Goal: Navigation & Orientation: Find specific page/section

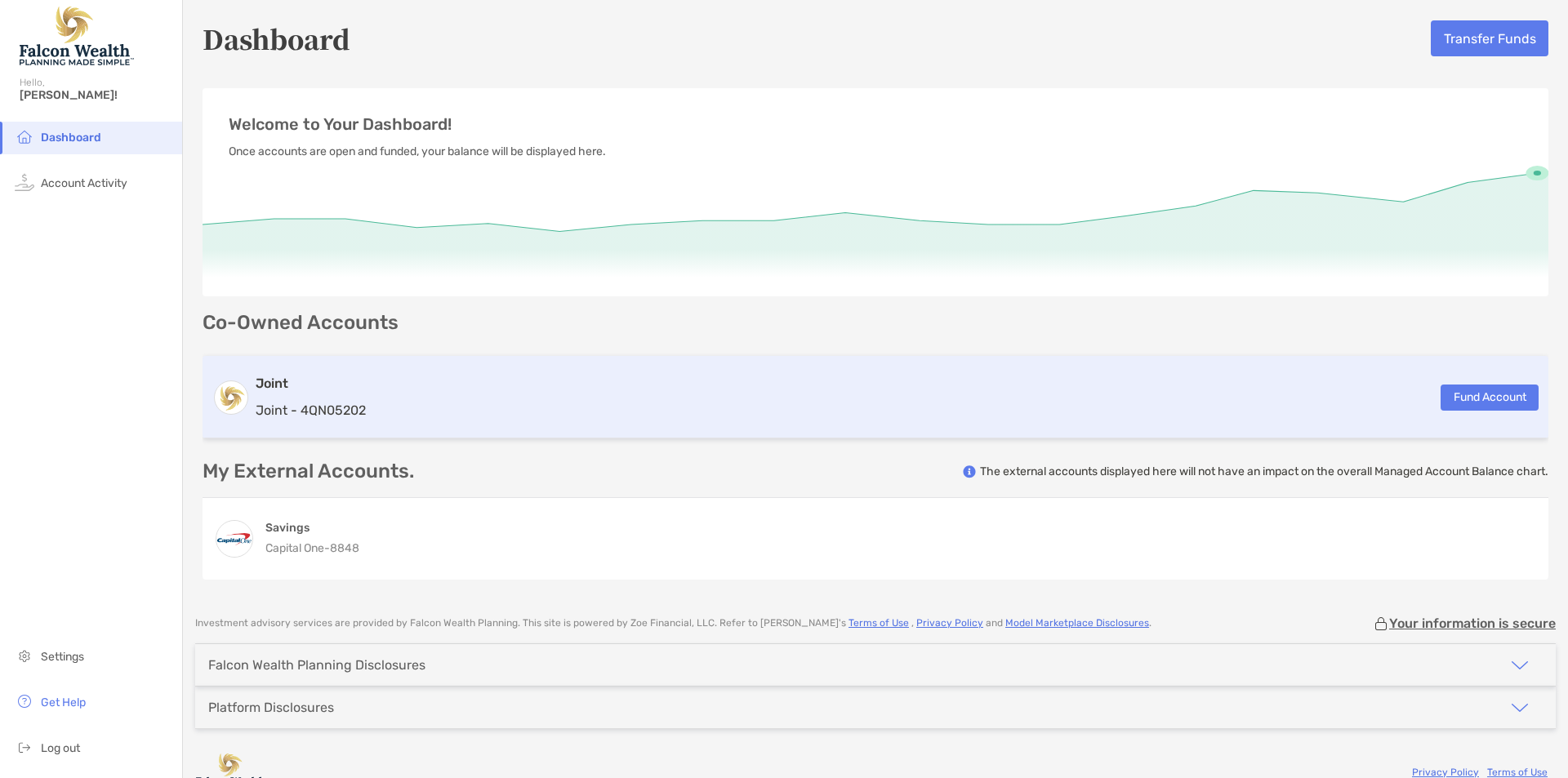
click at [350, 386] on h3 "Joint" at bounding box center [311, 384] width 110 height 19
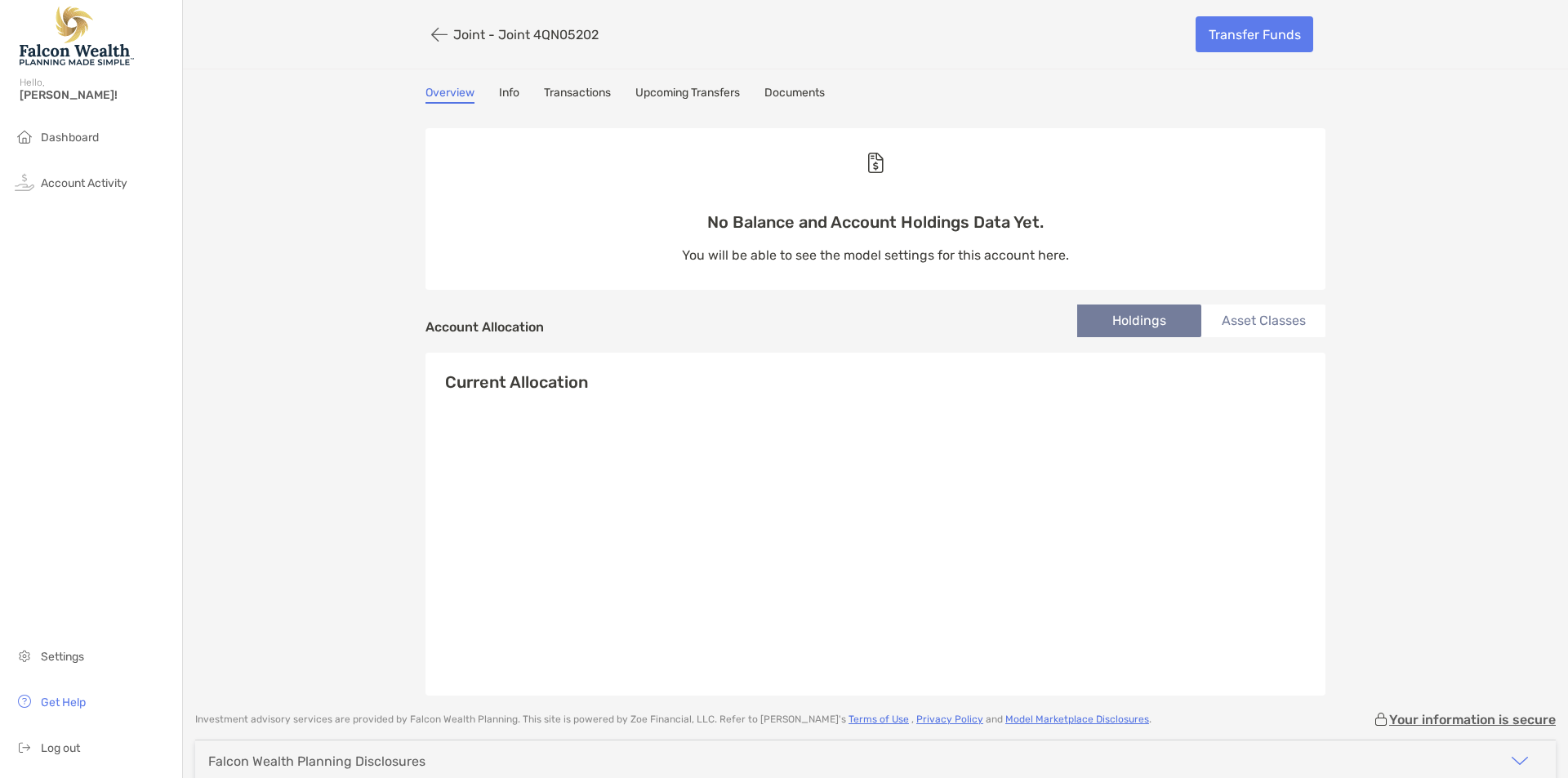
click at [570, 92] on link "Transactions" at bounding box center [578, 95] width 67 height 18
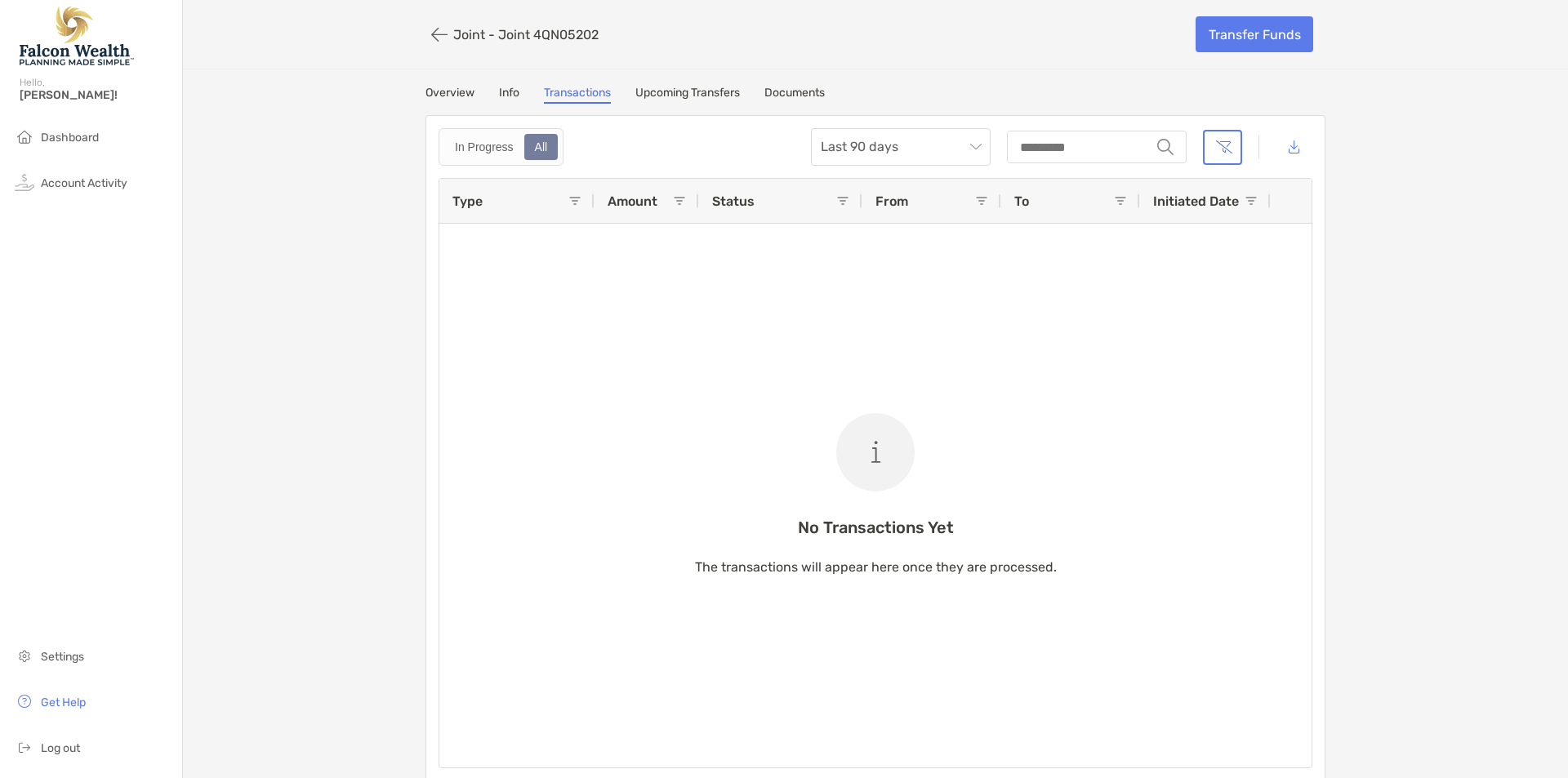
click at [509, 88] on link "Info" at bounding box center [508, 95] width 20 height 18
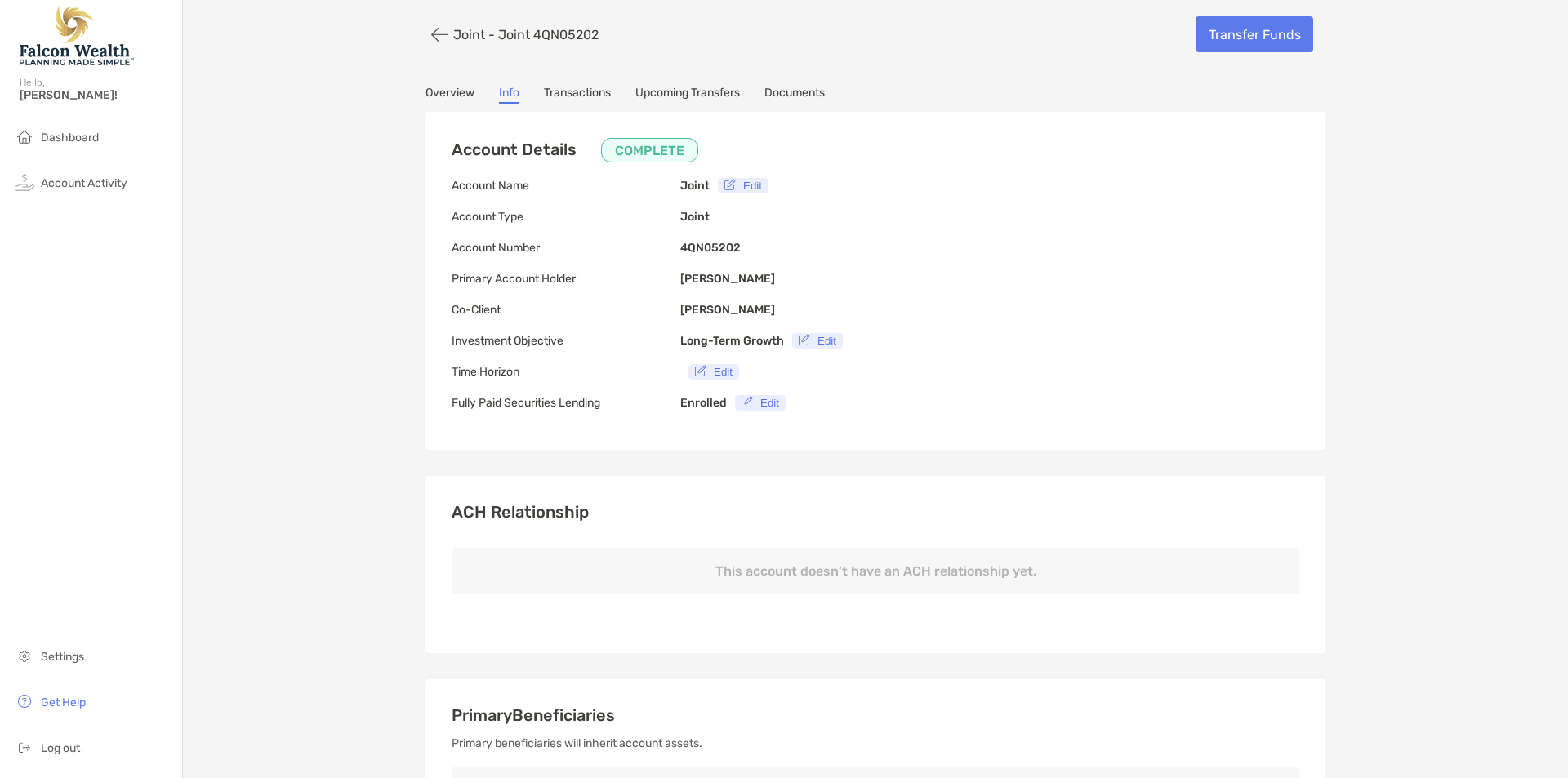
click at [652, 84] on div "Joint - Joint 4QN05202 Transfer Funds Overview Info Transactions Upcoming Trans…" at bounding box center [876, 637] width 1385 height 1275
click at [652, 90] on link "Upcoming Transfers" at bounding box center [687, 95] width 104 height 18
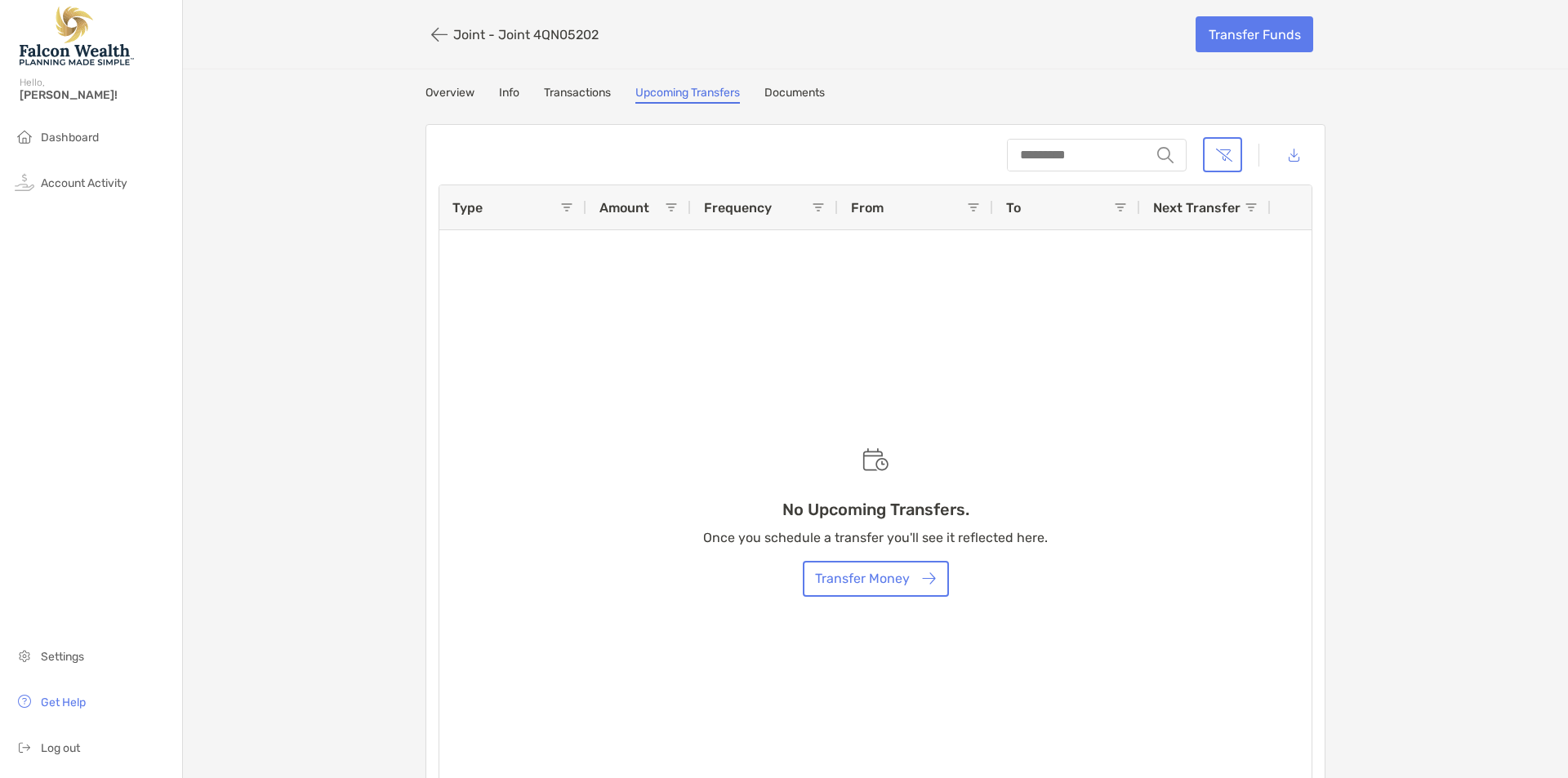
click at [785, 92] on link "Documents" at bounding box center [794, 95] width 60 height 18
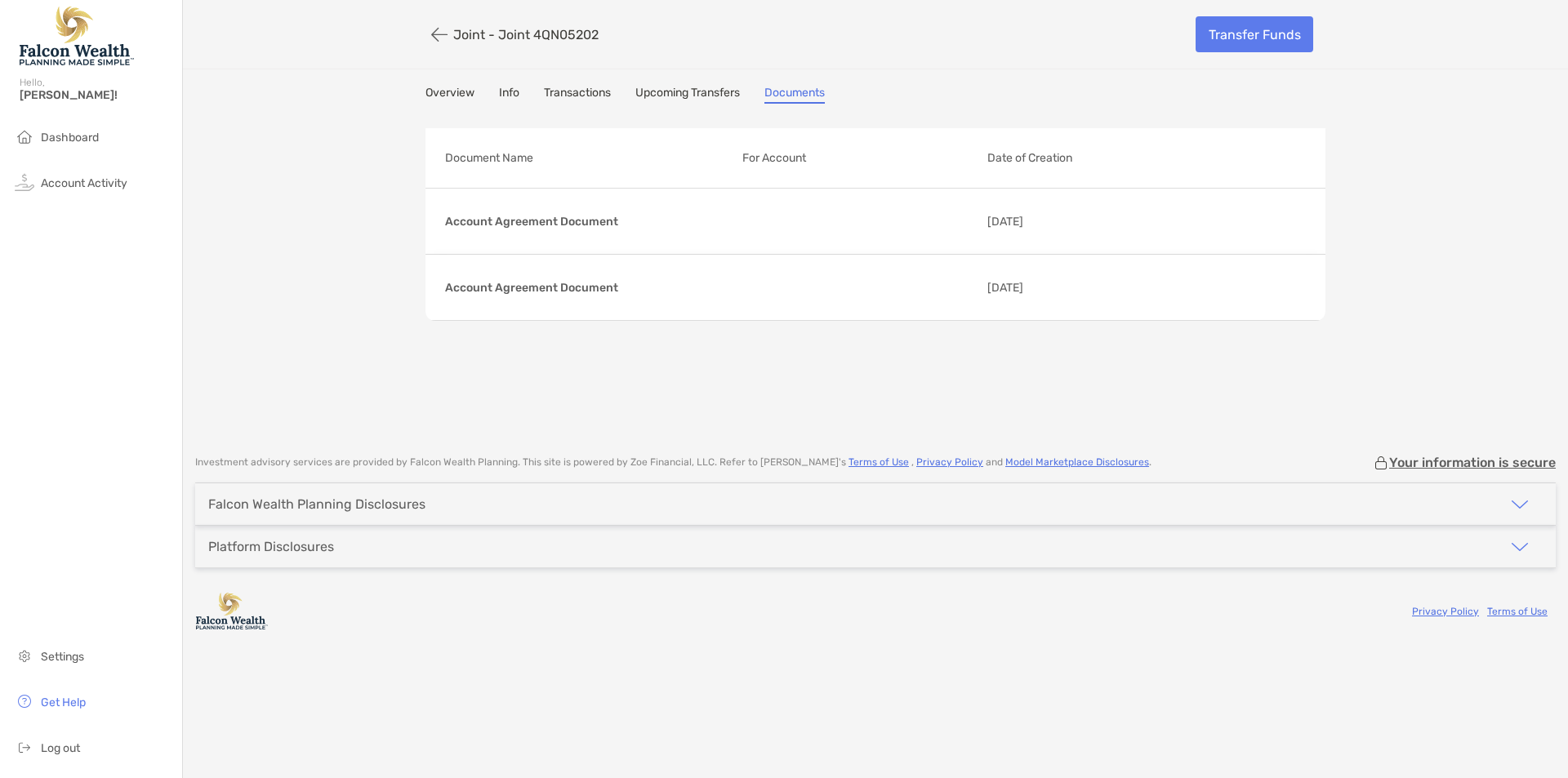
click at [514, 93] on link "Info" at bounding box center [508, 95] width 20 height 18
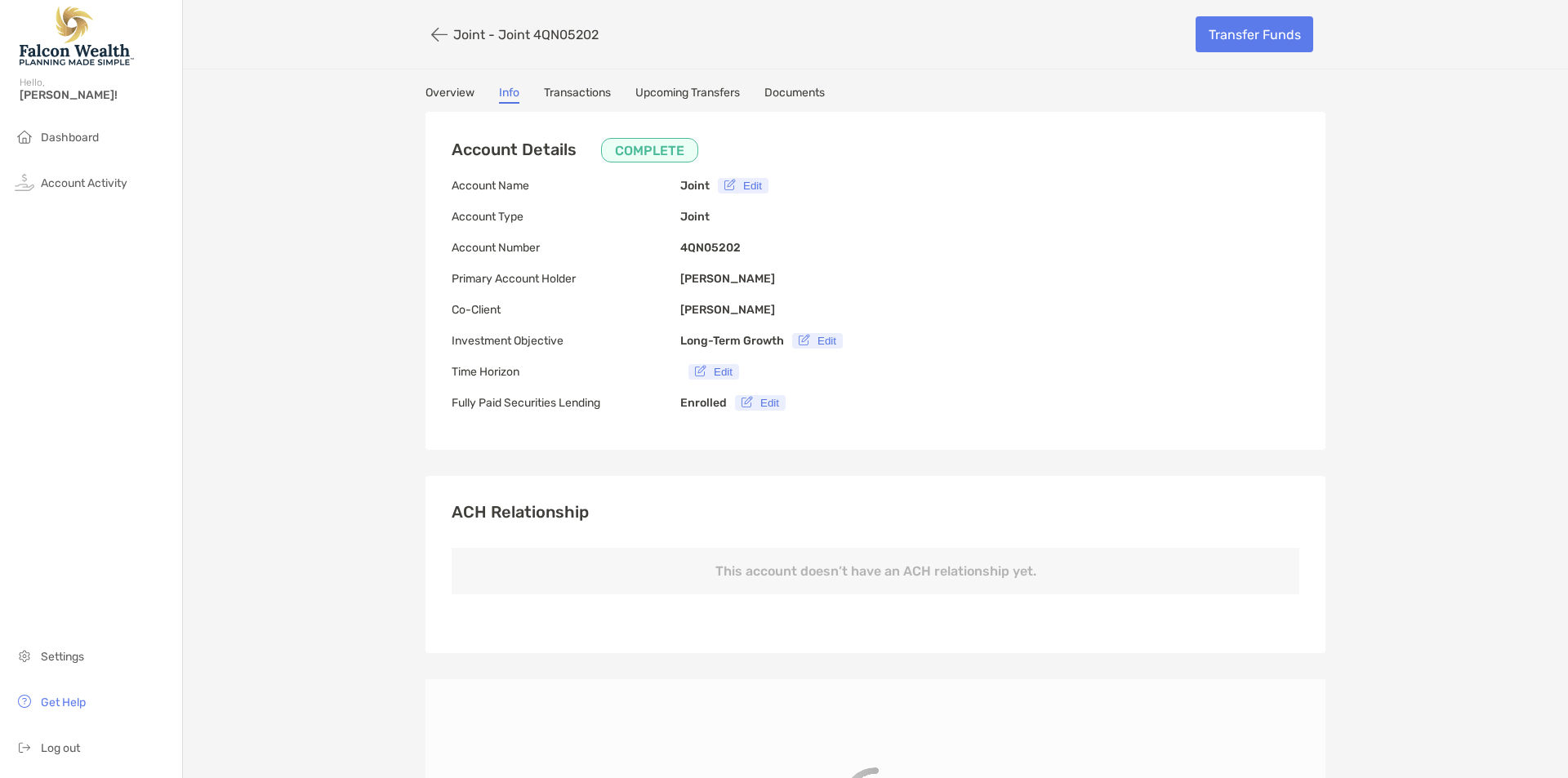
click at [457, 90] on link "Overview" at bounding box center [451, 95] width 49 height 18
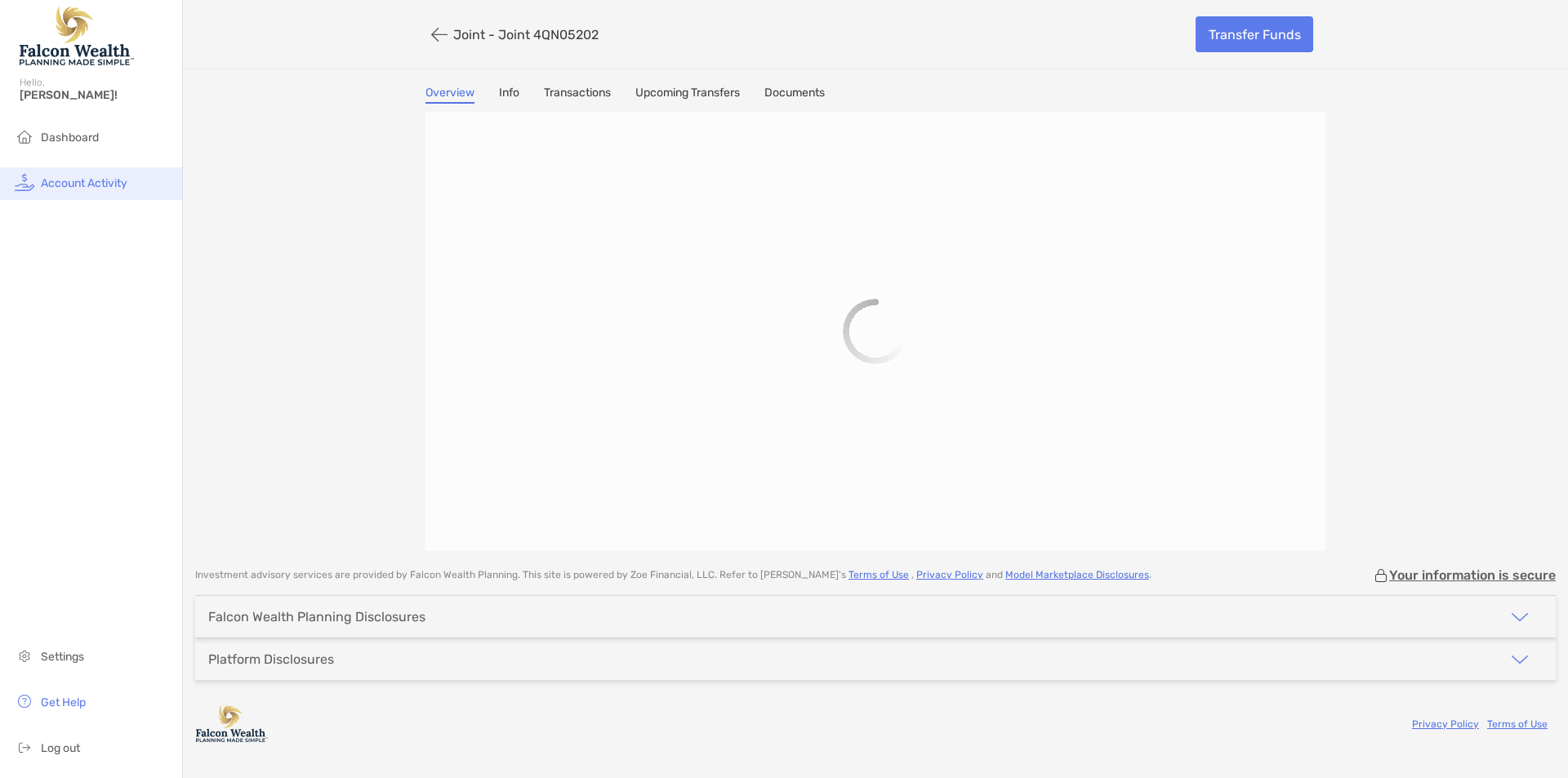
click at [93, 173] on li "Account Activity" at bounding box center [91, 183] width 182 height 32
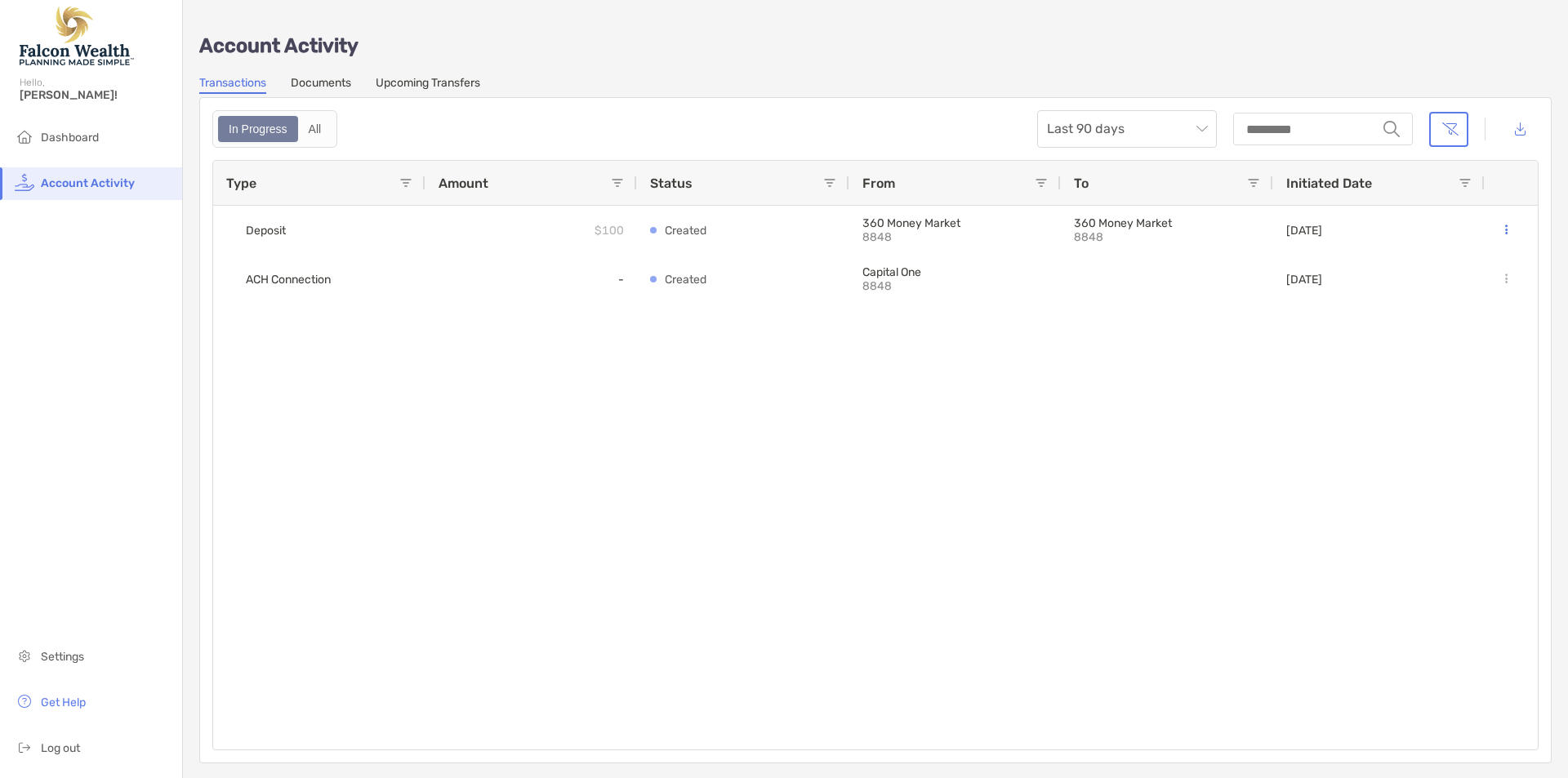
click at [328, 82] on link "Documents" at bounding box center [321, 85] width 60 height 18
